Goal: Information Seeking & Learning: Learn about a topic

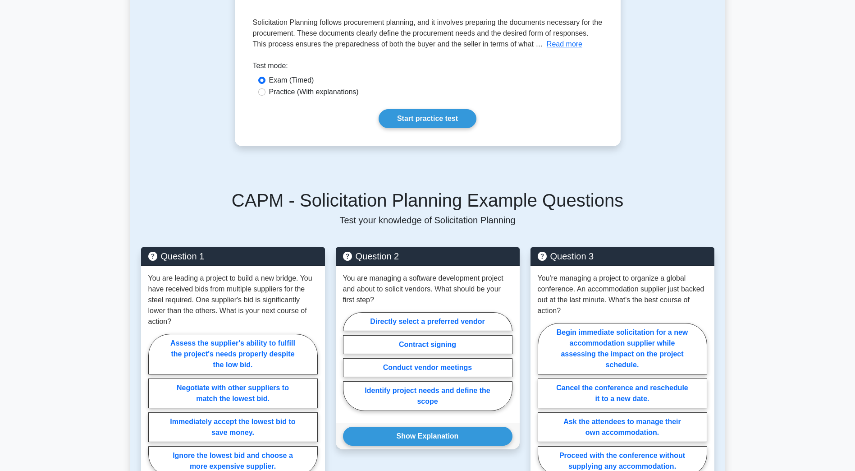
scroll to position [135, 0]
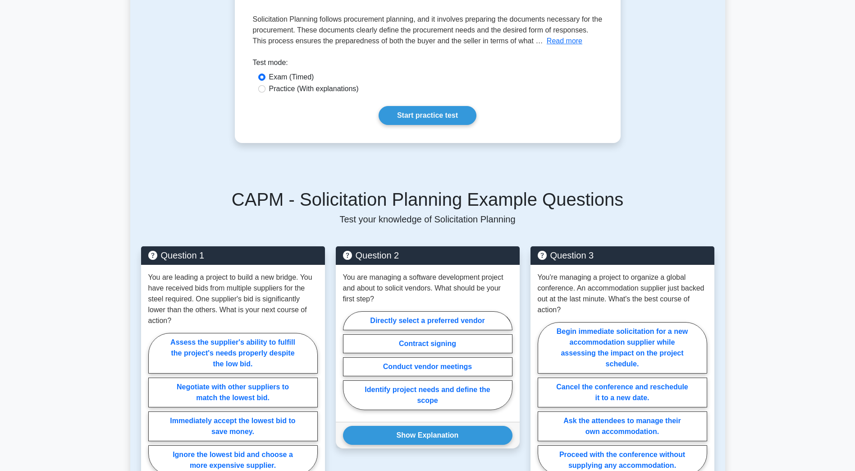
click at [318, 82] on div "Exam (Timed)" at bounding box center [427, 77] width 339 height 11
click at [316, 87] on label "Practice (With explanations)" at bounding box center [314, 88] width 90 height 11
click at [265, 87] on input "Practice (With explanations)" at bounding box center [261, 88] width 7 height 7
radio input "true"
click at [425, 112] on link "Start practice test" at bounding box center [428, 115] width 98 height 19
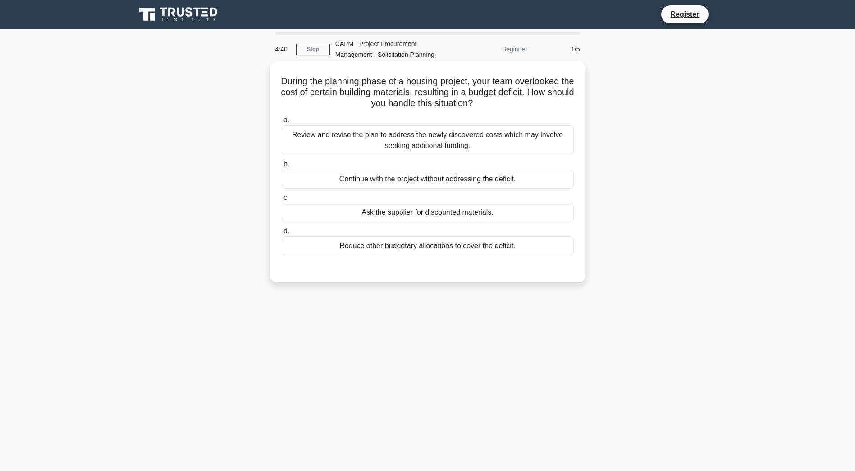
click at [320, 146] on div "Review and revise the plan to address the newly discovered costs which may invo…" at bounding box center [428, 140] width 292 height 30
click at [282, 123] on input "a. Review and revise the plan to address the newly discovered costs which may i…" at bounding box center [282, 120] width 0 height 6
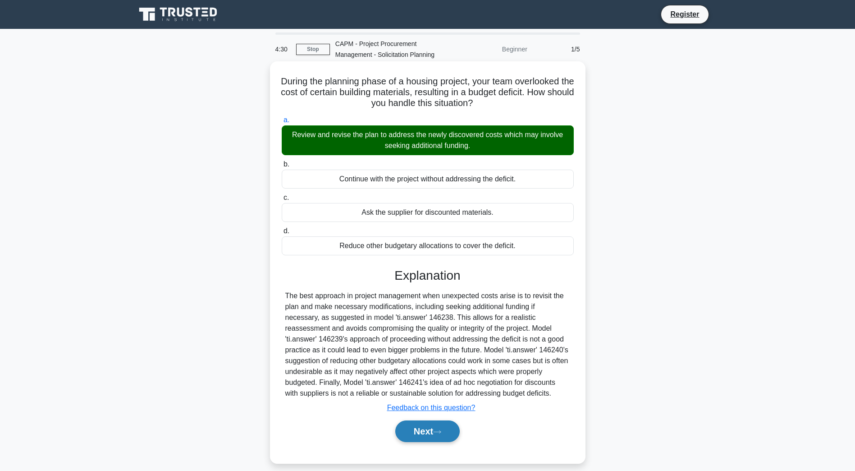
click at [435, 434] on button "Next" at bounding box center [427, 431] width 64 height 22
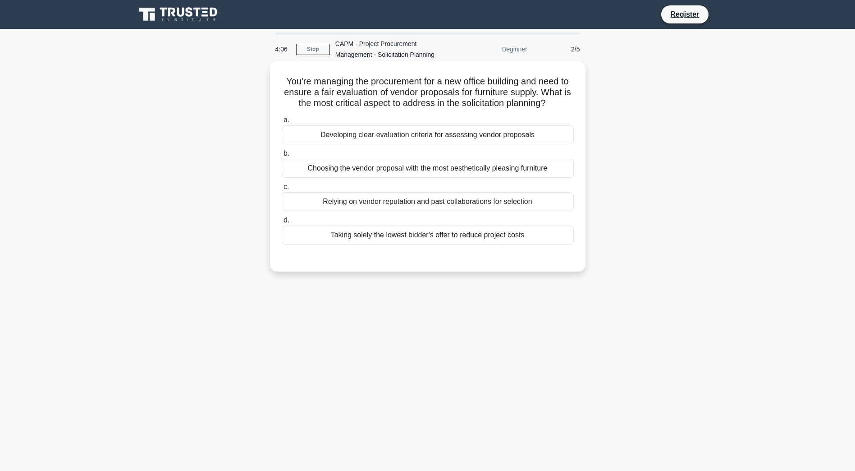
click at [445, 133] on div "Developing clear evaluation criteria for assessing vendor proposals" at bounding box center [428, 134] width 292 height 19
click at [282, 123] on input "a. Developing clear evaluation criteria for assessing vendor proposals" at bounding box center [282, 120] width 0 height 6
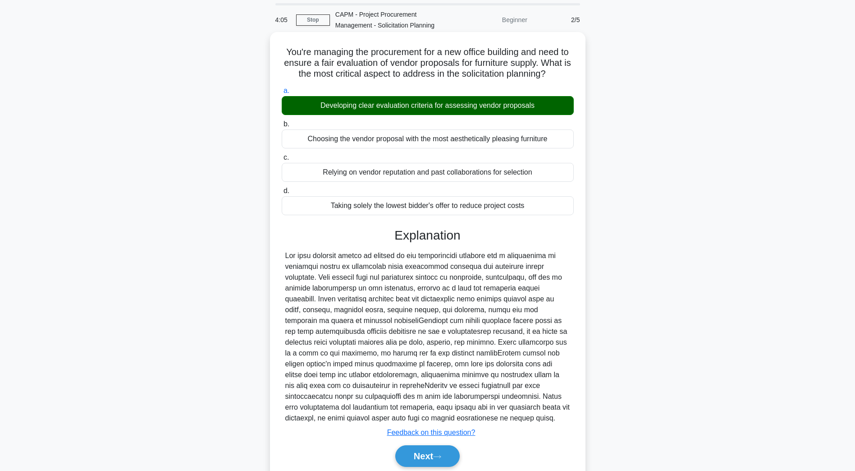
scroll to position [64, 0]
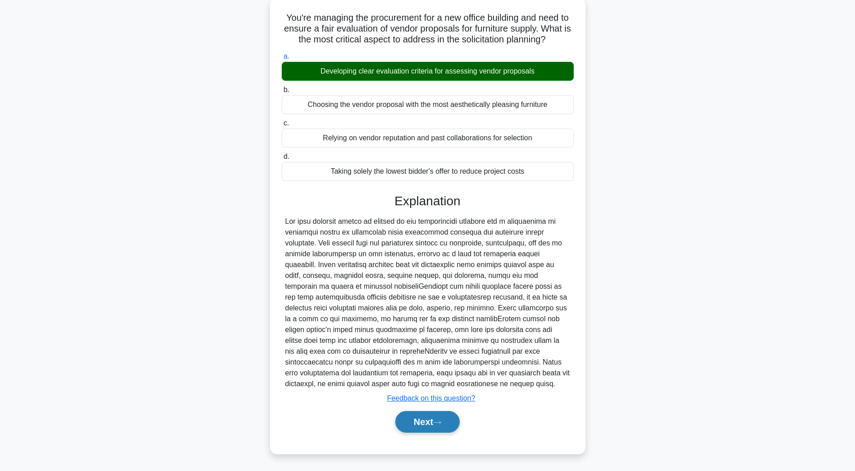
click at [440, 417] on button "Next" at bounding box center [427, 422] width 64 height 22
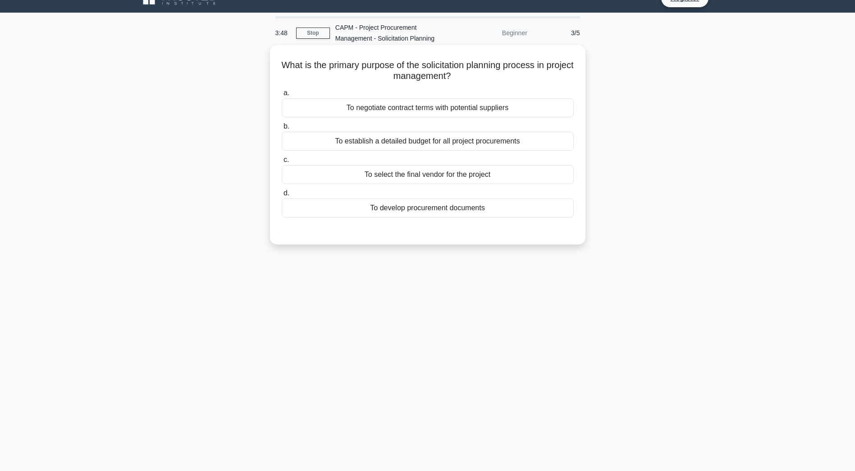
click at [487, 146] on div "To establish a detailed budget for all project procurements" at bounding box center [428, 141] width 292 height 19
click at [282, 129] on input "b. To establish a detailed budget for all project procurements" at bounding box center [282, 127] width 0 height 6
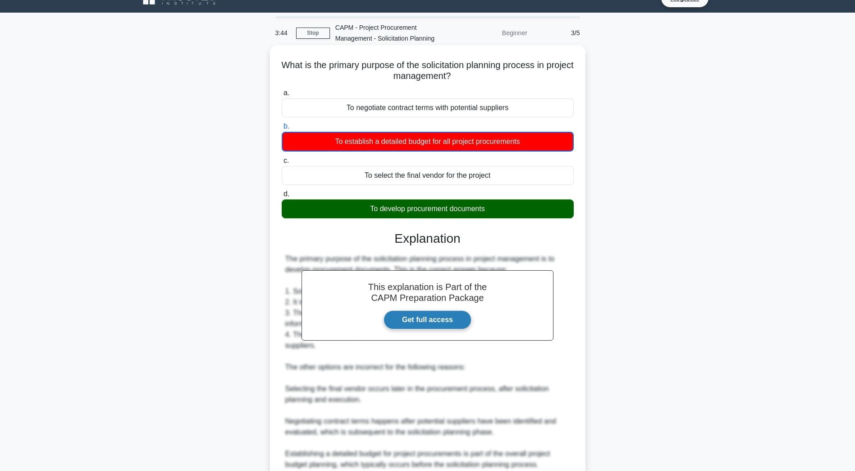
click at [434, 320] on link "Get full access" at bounding box center [428, 319] width 88 height 19
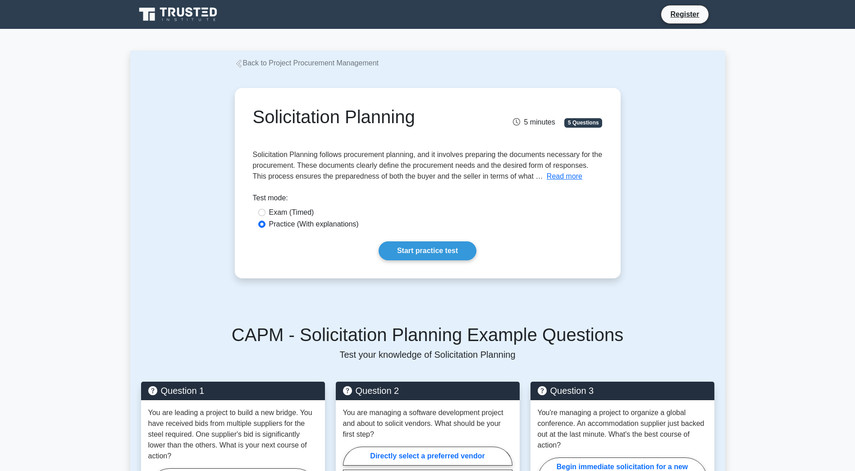
click at [286, 213] on label "Exam (Timed)" at bounding box center [291, 212] width 45 height 11
click at [265, 213] on input "Exam (Timed)" at bounding box center [261, 212] width 7 height 7
radio input "true"
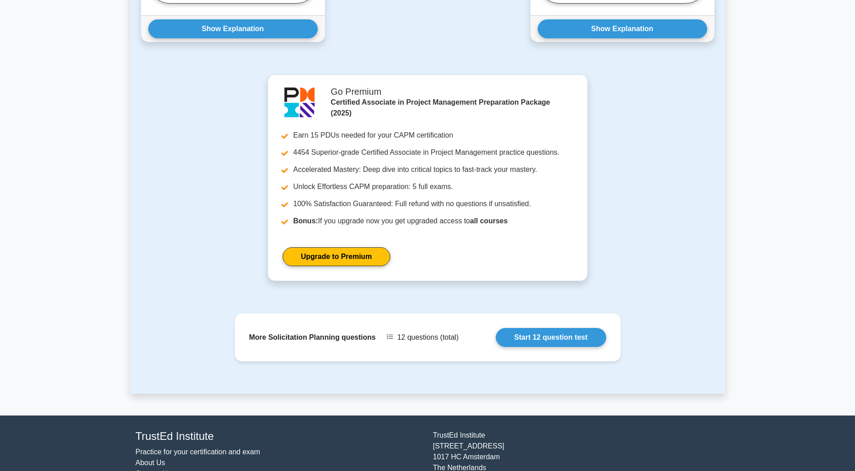
scroll to position [650, 0]
